Goal: Communication & Community: Answer question/provide support

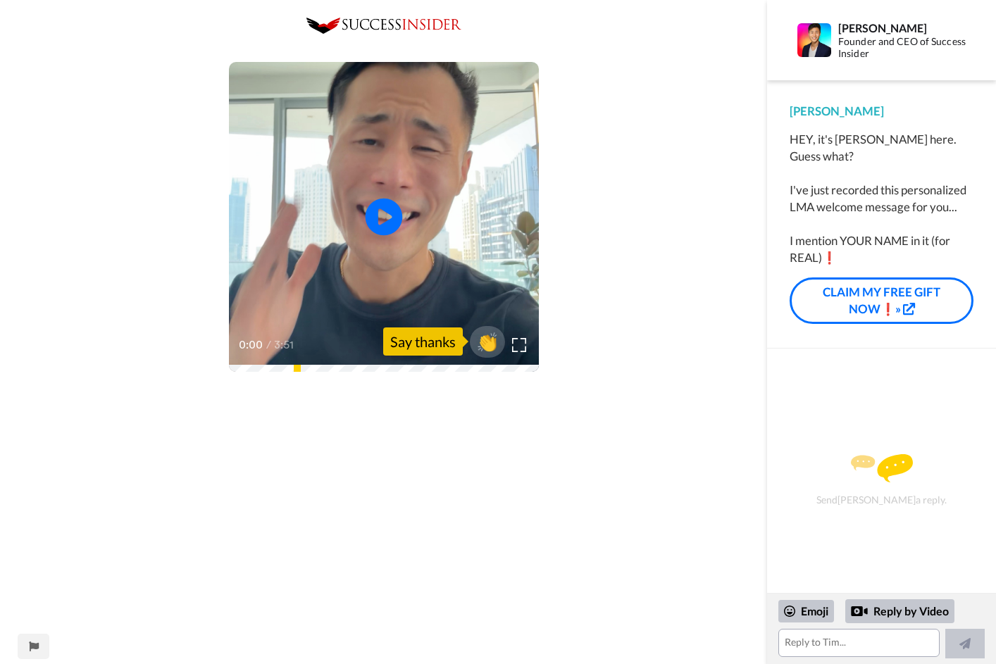
click at [383, 212] on icon "Play/Pause" at bounding box center [383, 217] width 37 height 67
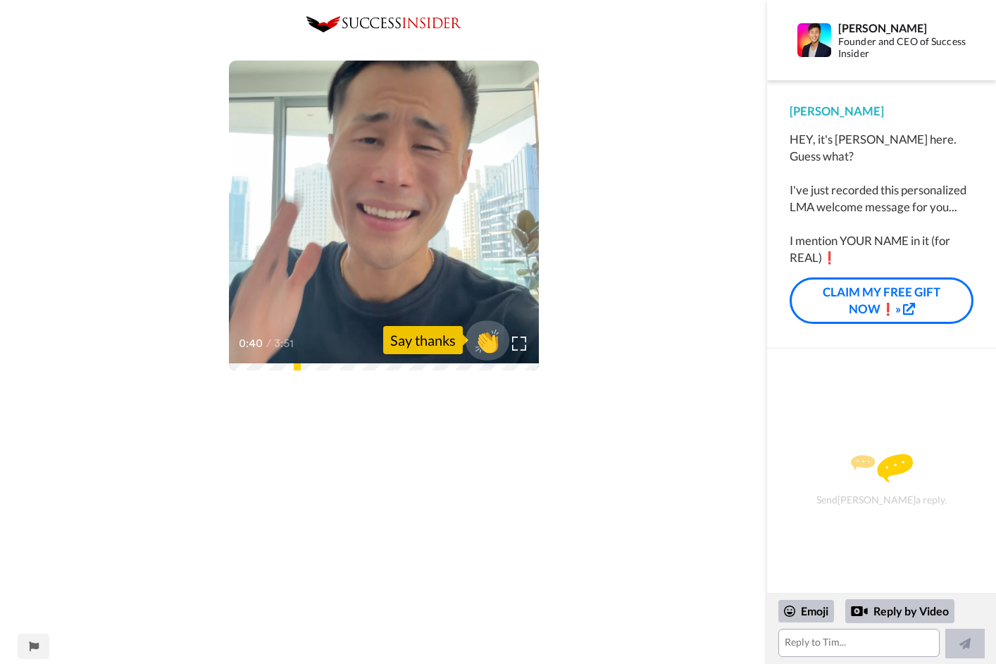
click at [489, 344] on span "👏" at bounding box center [487, 340] width 44 height 28
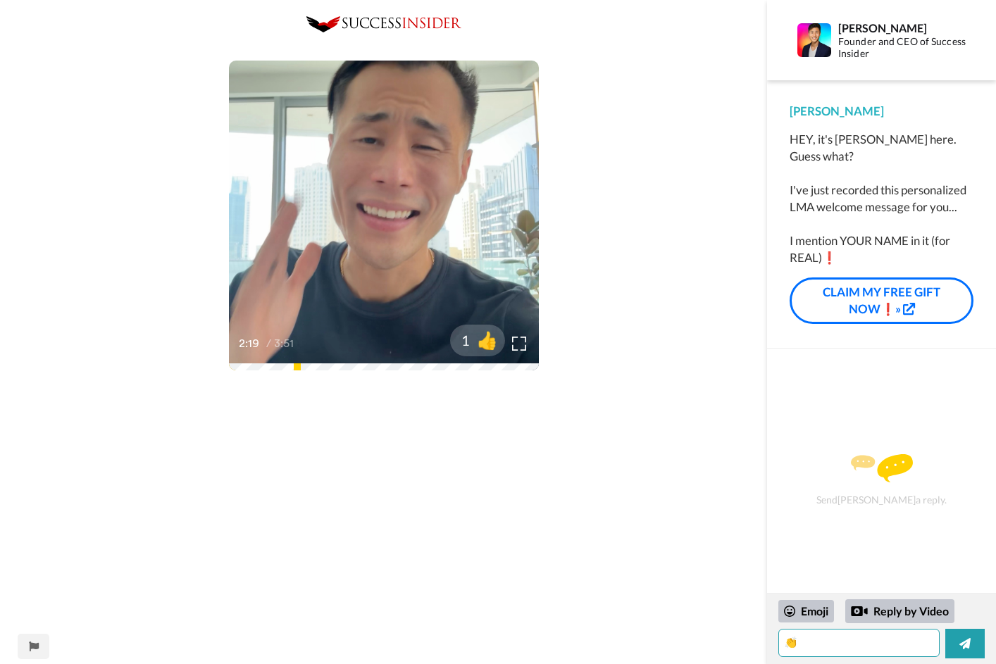
click at [808, 641] on textarea "👏" at bounding box center [858, 643] width 161 height 28
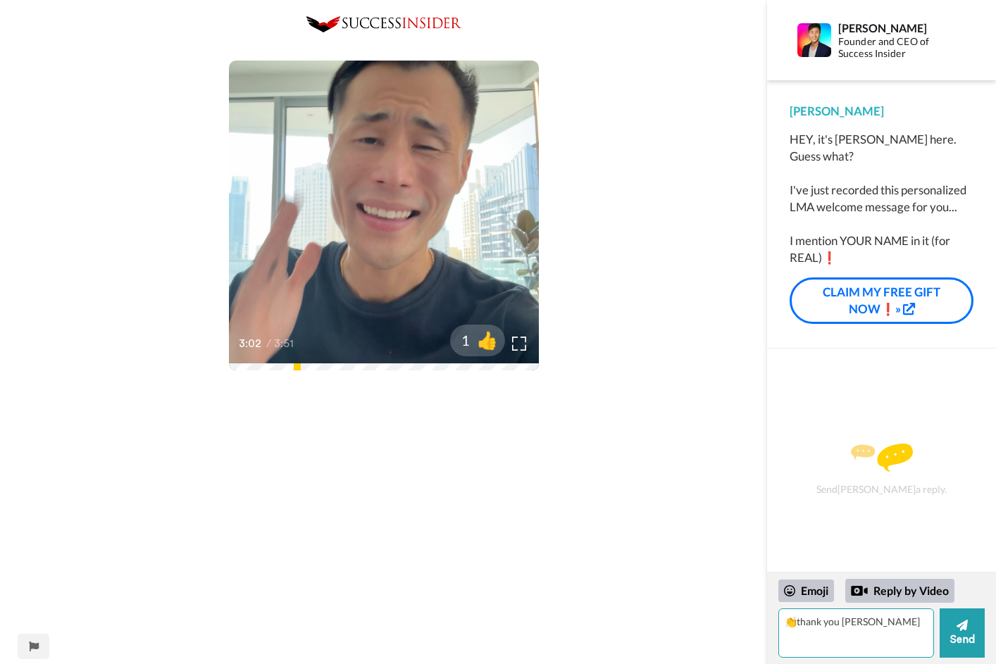
type textarea "👏thank you [PERSON_NAME]."
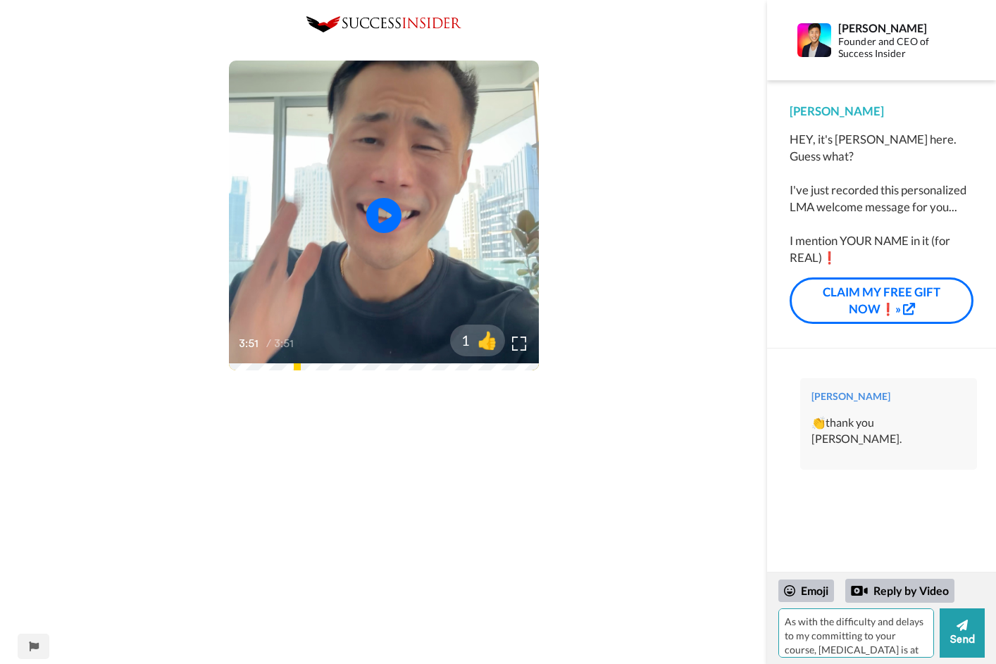
scroll to position [13, 0]
click at [903, 639] on textarea "As with the difficulty and delays to my committing to your course, [MEDICAL_DAT…" at bounding box center [856, 632] width 156 height 49
click at [919, 639] on textarea "As with the difficulty and delays to my committing to your course, [MEDICAL_DAT…" at bounding box center [856, 632] width 156 height 49
click at [852, 654] on textarea "As with the difficulty and delays to my committing to your course, [MEDICAL_DAT…" at bounding box center [856, 632] width 156 height 49
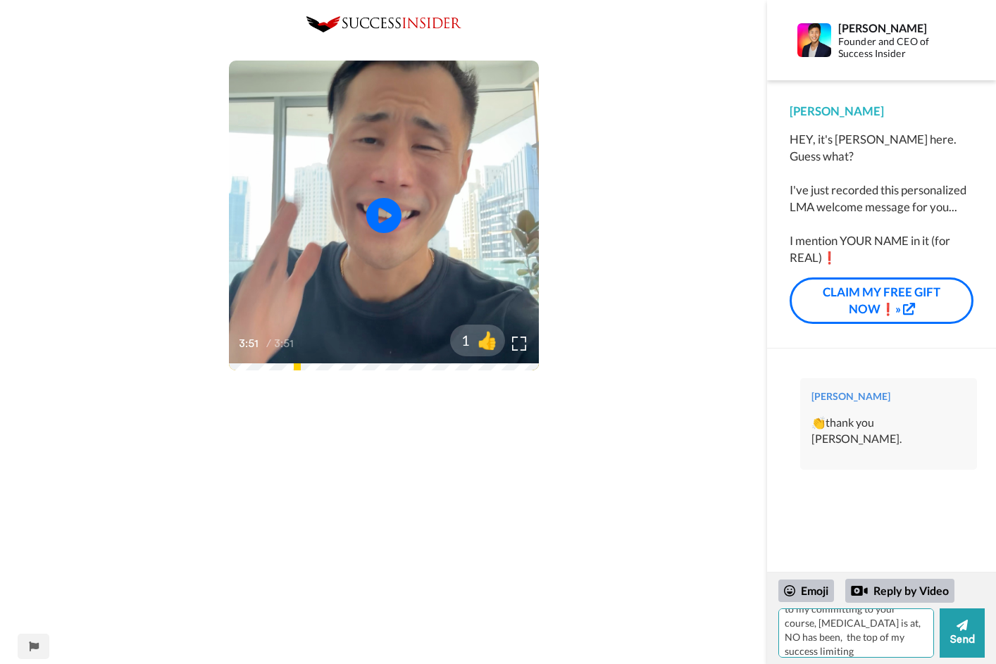
scroll to position [27, 0]
click at [801, 639] on textarea "As with the difficulty and delays to my committing to your course, [MEDICAL_DAT…" at bounding box center [856, 632] width 156 height 49
click at [859, 653] on textarea "As with the difficulty and delays to my committing to your course, [MEDICAL_DAT…" at bounding box center [856, 632] width 156 height 49
type textarea "As with the difficulty and delays to my committing to your course, [MEDICAL_DAT…"
click at [963, 629] on icon at bounding box center [961, 625] width 11 height 11
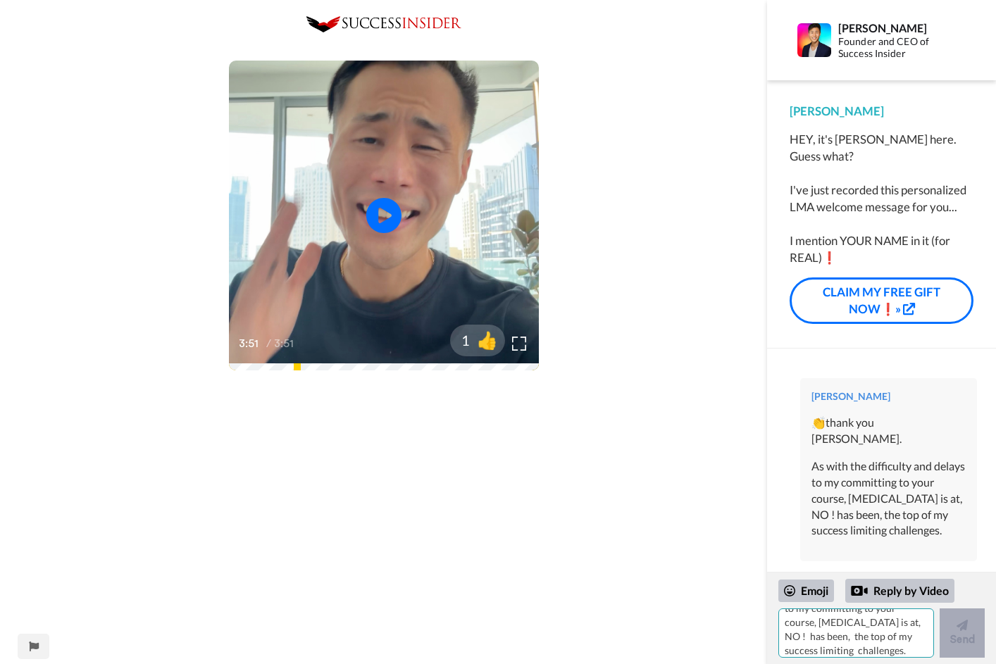
scroll to position [0, 0]
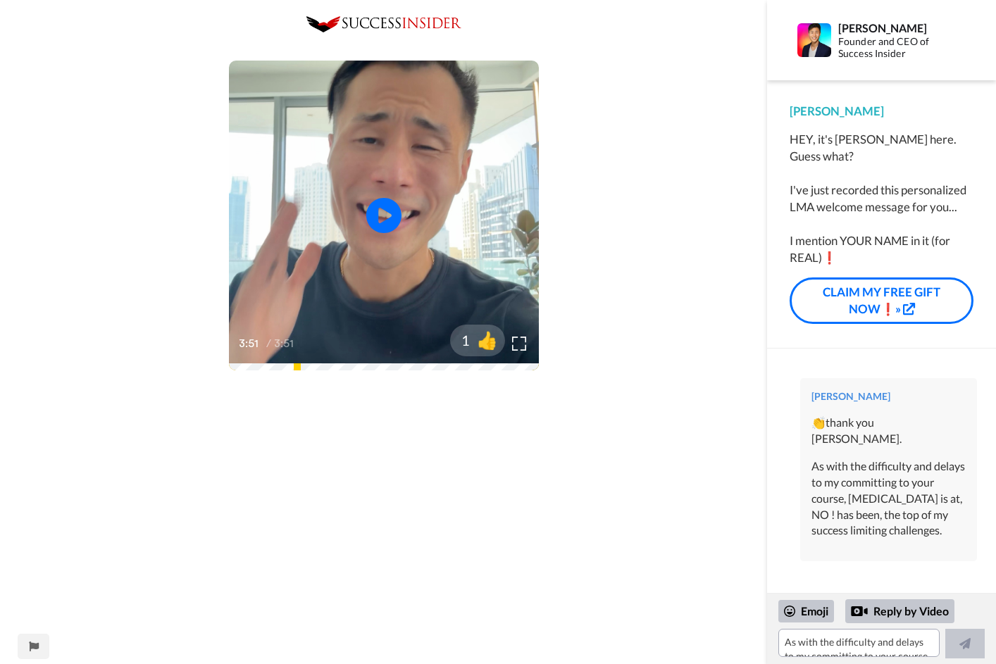
click at [891, 292] on link "CLAIM MY FREE GIFT NOW❗»" at bounding box center [881, 300] width 184 height 47
